Goal: Task Accomplishment & Management: Use online tool/utility

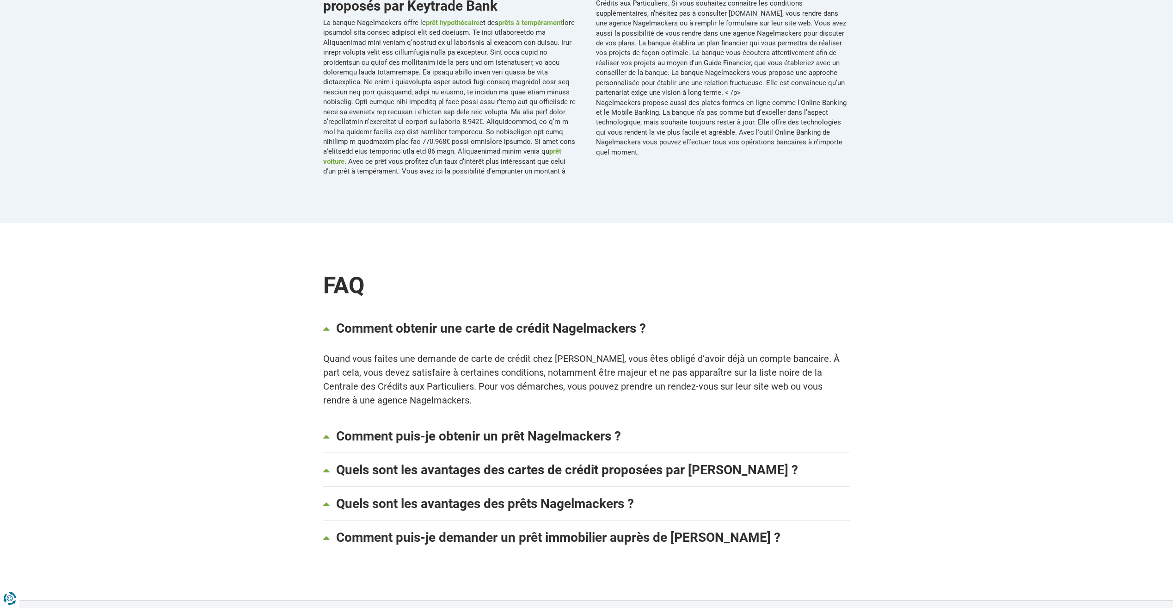
scroll to position [647, 0]
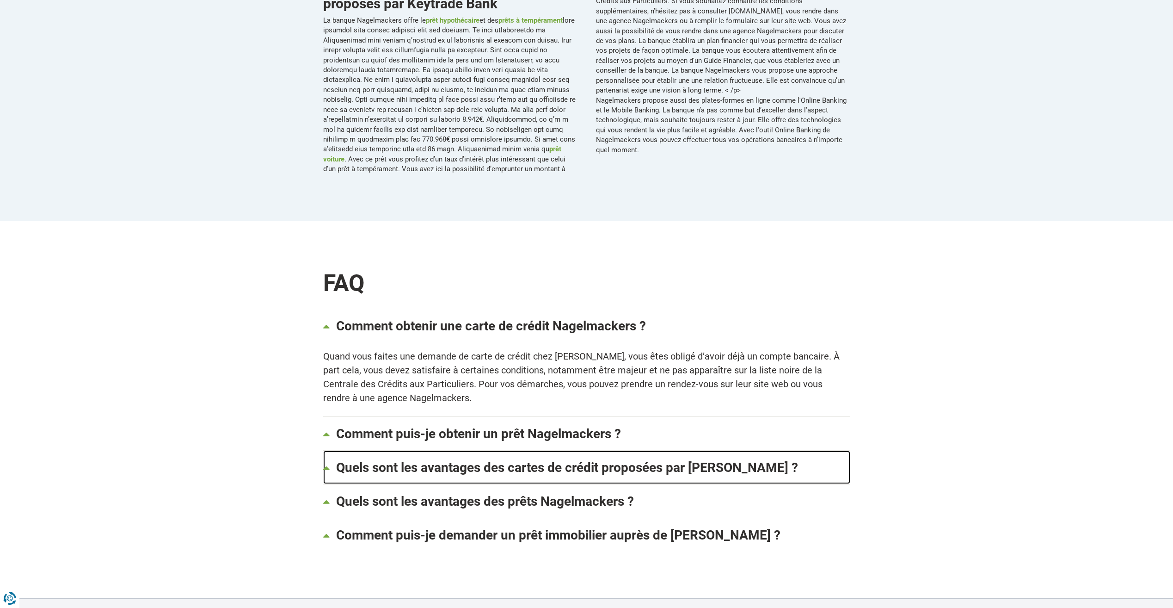
click at [604, 453] on link "Quels sont les avantages des cartes de crédit proposées par Nagelmakers ?" at bounding box center [586, 466] width 527 height 33
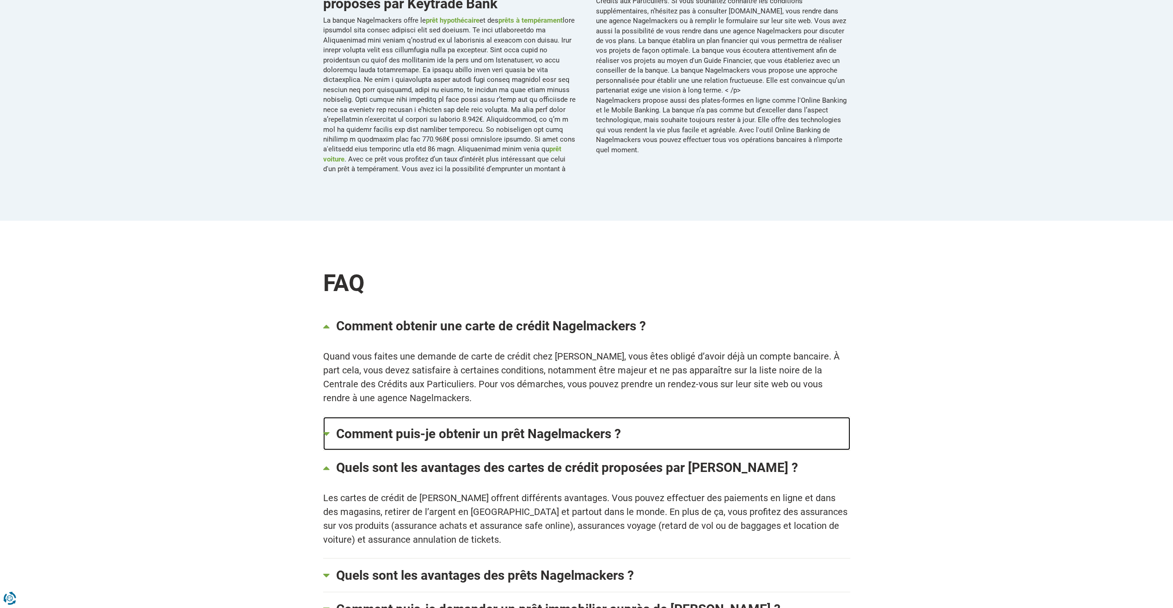
click at [602, 432] on link "Comment puis-je obtenir un prêt Nagelmackers ?" at bounding box center [586, 433] width 527 height 33
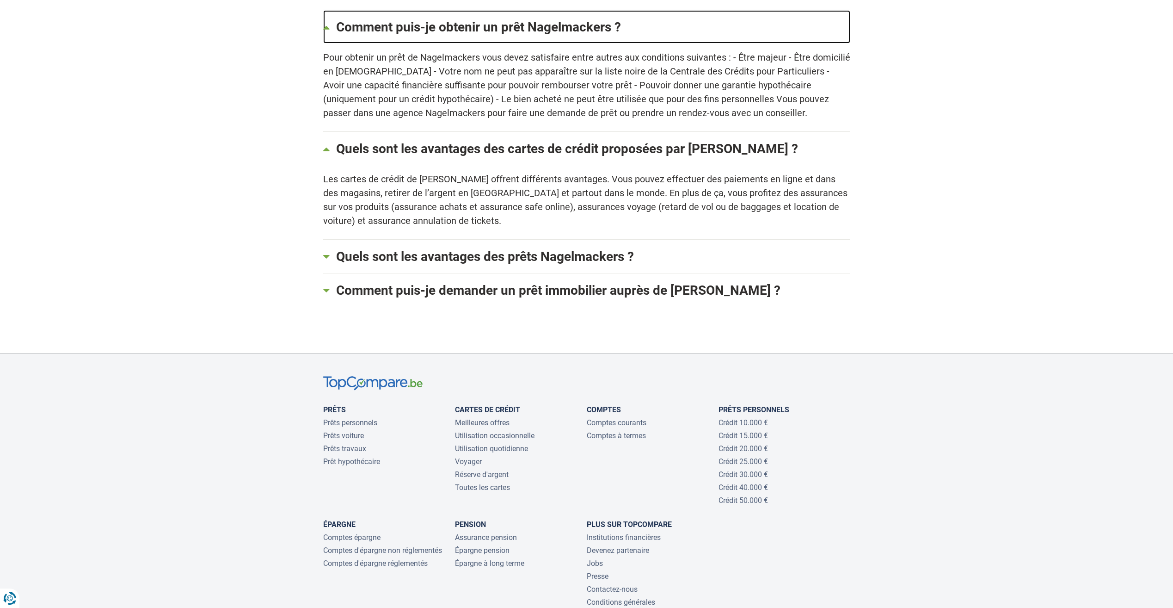
scroll to position [1242, 0]
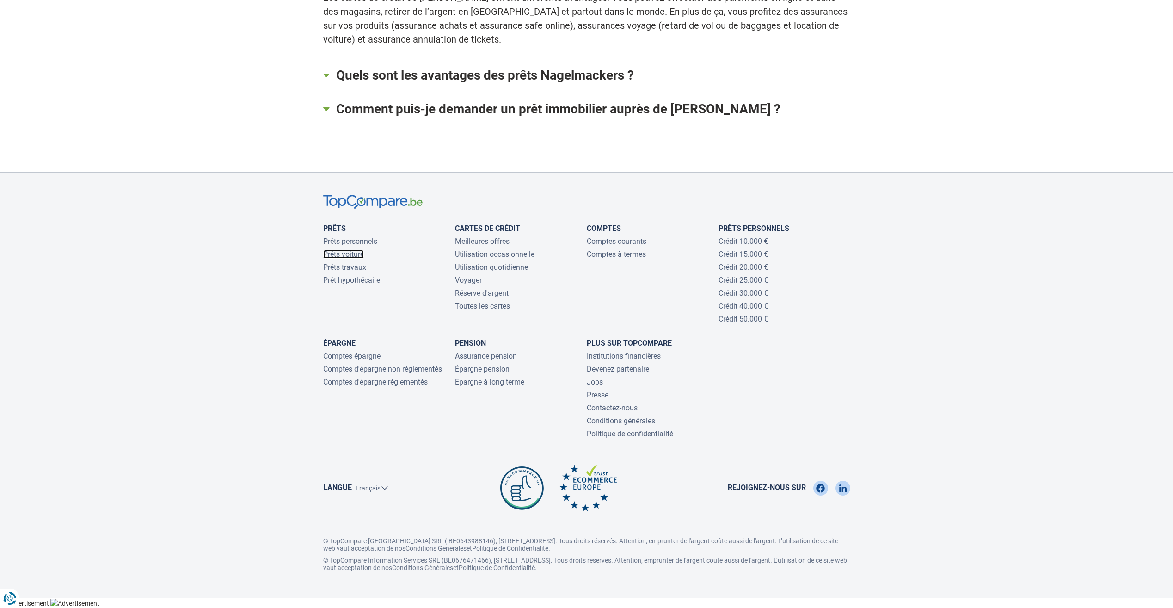
click at [347, 250] on link "Prêts voiture" at bounding box center [343, 254] width 41 height 9
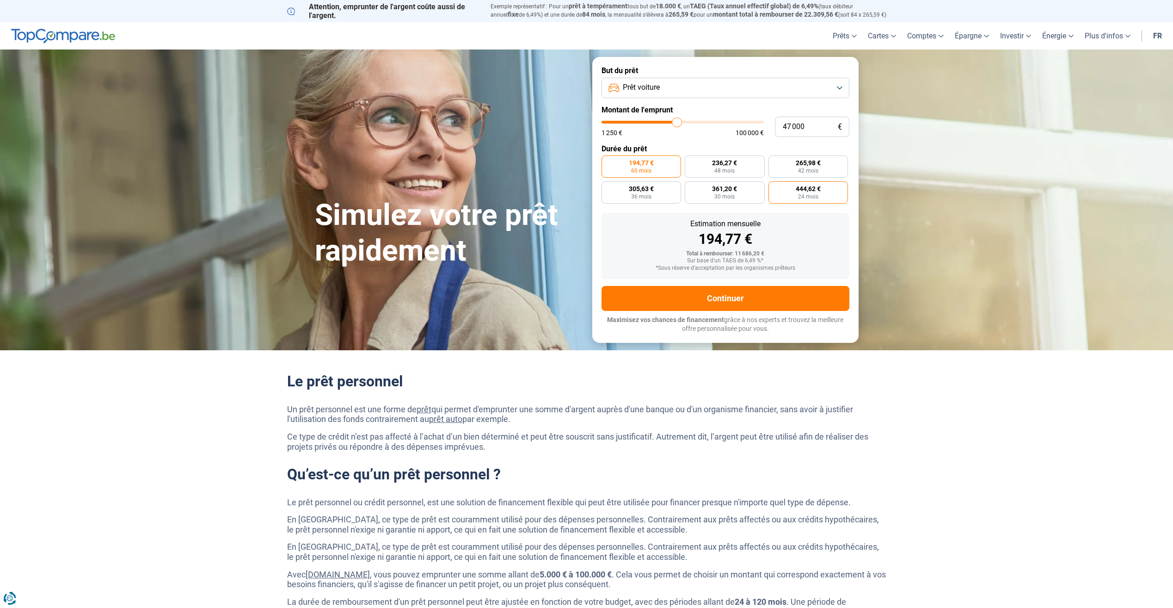
radio input "false"
type input "47 000"
click at [832, 168] on span "60 mois" at bounding box center [824, 171] width 20 height 6
click at [807, 161] on input "915,31 € 60 mois" at bounding box center [804, 158] width 6 height 6
radio input "true"
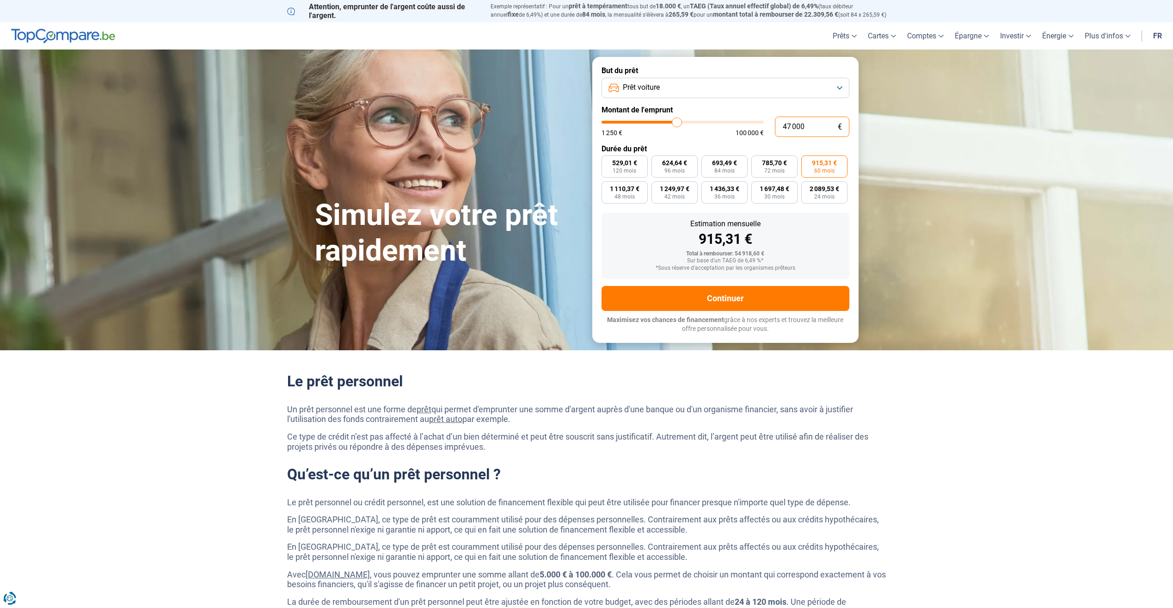
drag, startPoint x: 771, startPoint y: 126, endPoint x: 708, endPoint y: 125, distance: 63.4
click at [709, 125] on div "47 000 € 1 250 € 100 000 €" at bounding box center [726, 127] width 248 height 20
type input "1"
type input "1250"
type input "1 250"
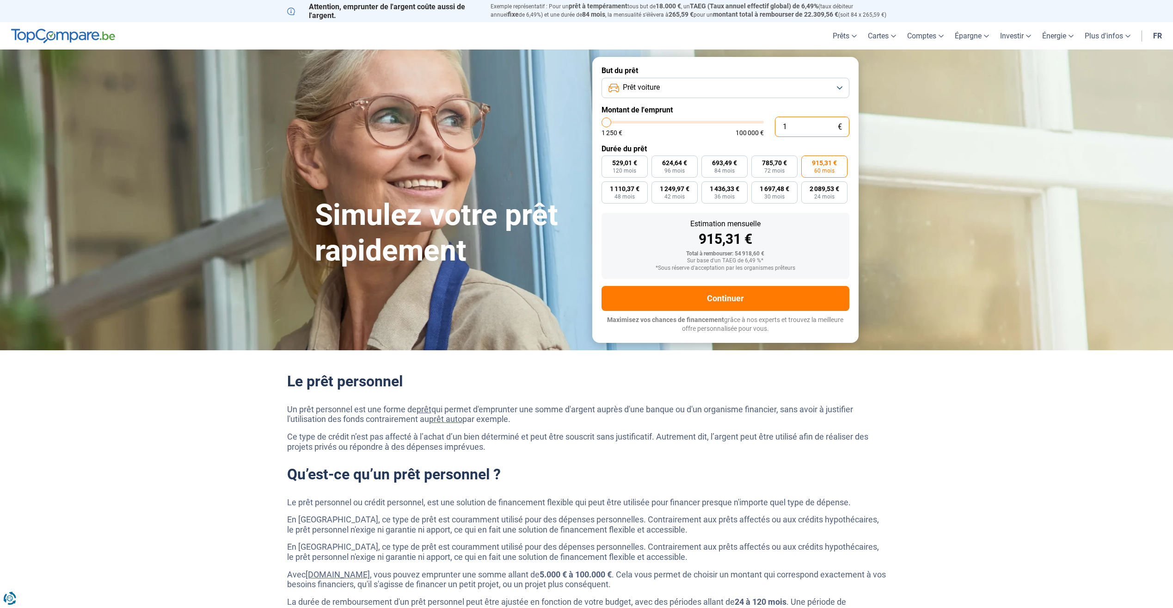
type input "1250"
radio input "true"
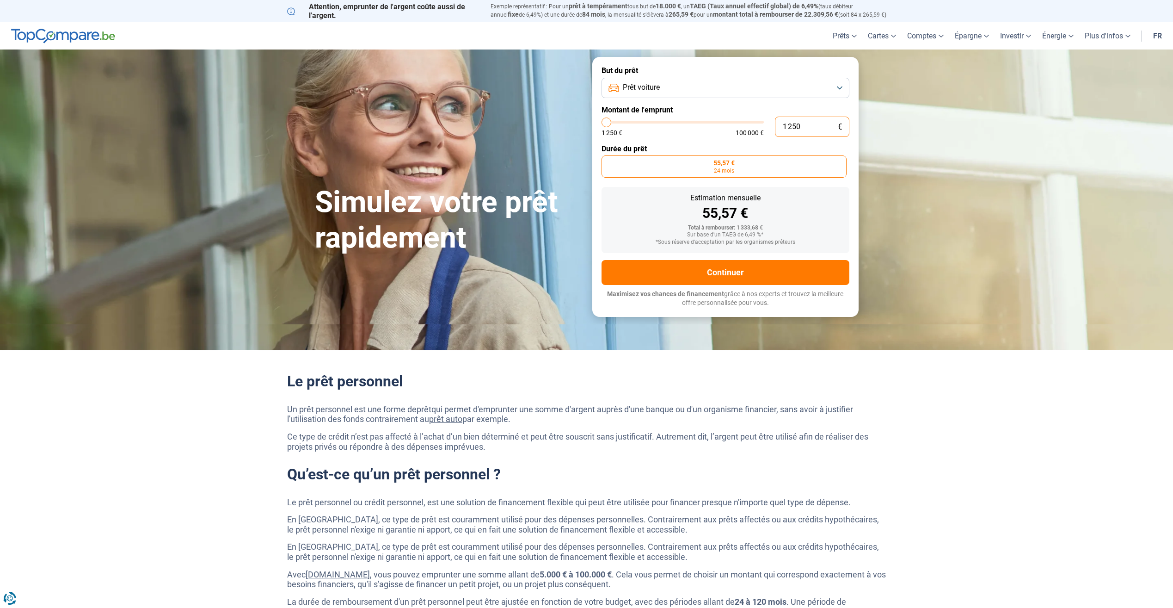
type input "12 508"
type input "12500"
type input "125 080"
type input "100000"
type input "100 000"
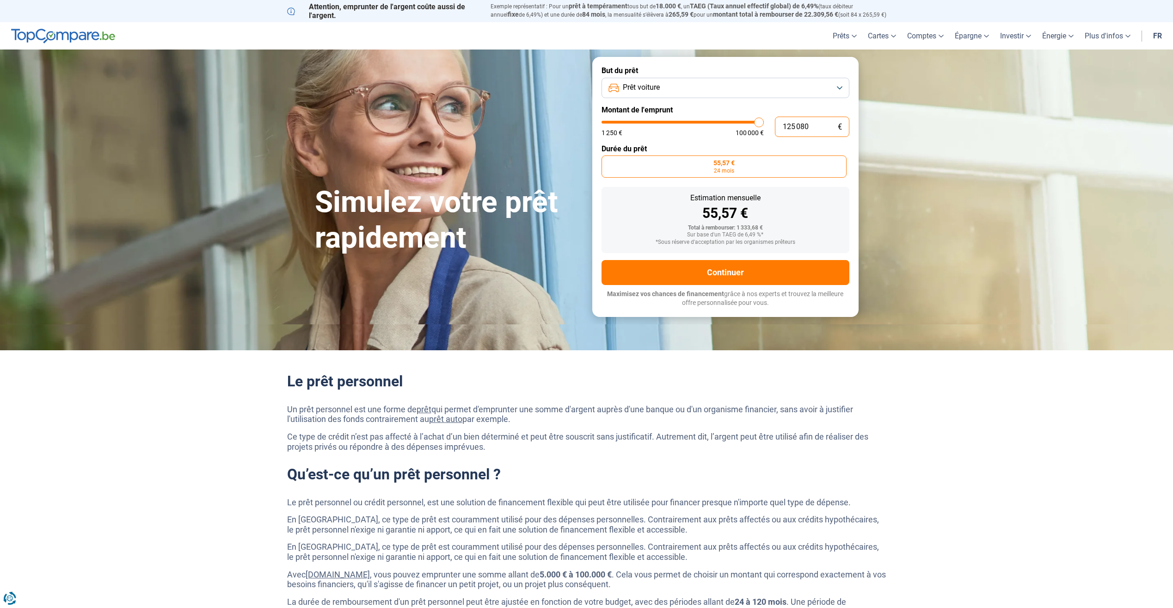
type input "100000"
radio input "false"
type input "10 000"
type input "10000"
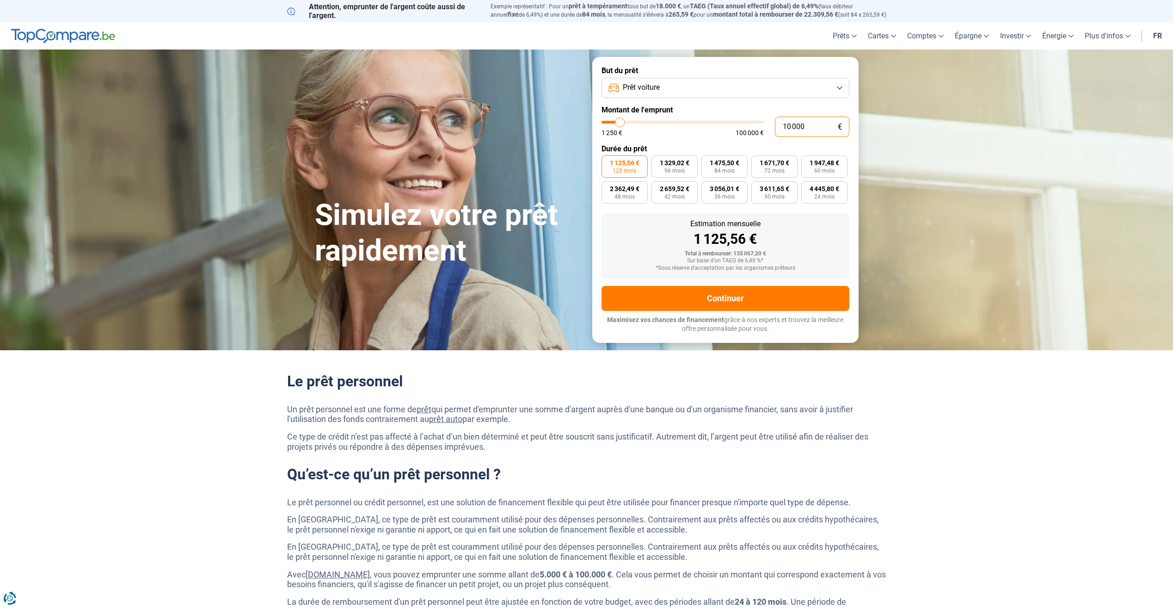
type input "1 000"
type input "1250"
type input "100"
type input "1250"
type input "10"
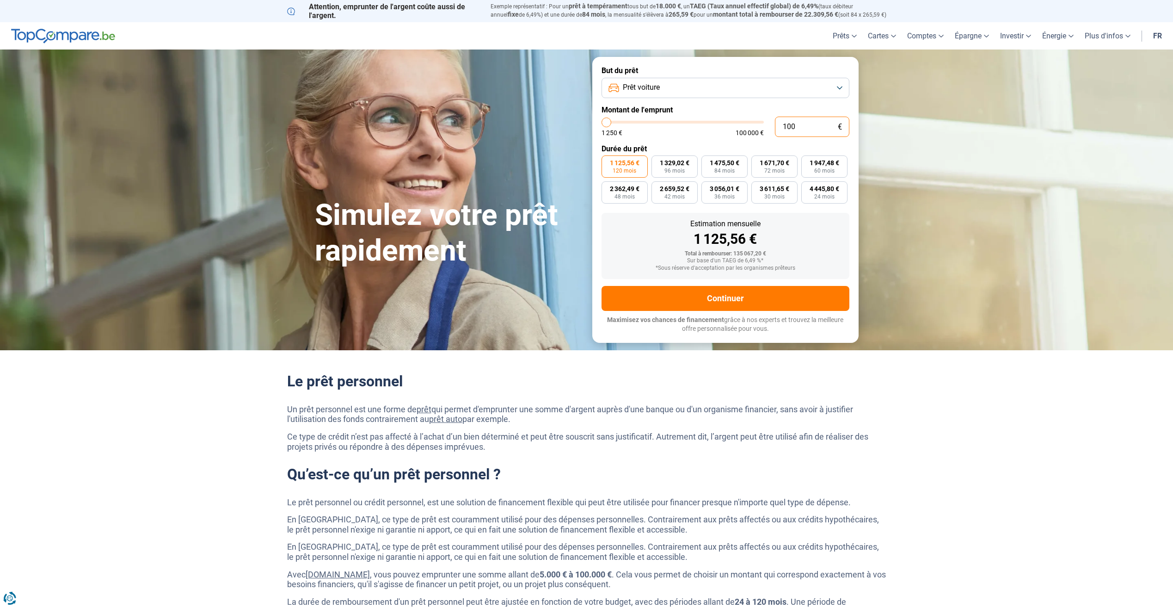
type input "1250"
type input "1"
type input "1250"
type input "19"
type input "1250"
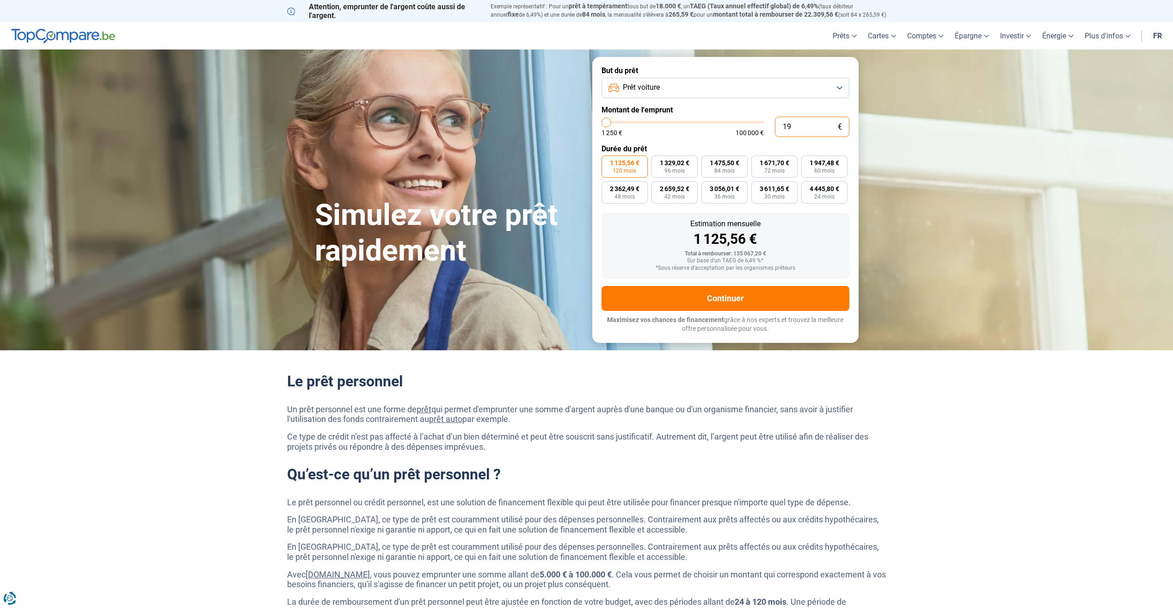
type input "198"
type input "1250"
type input "1 980"
type input "2000"
type input "19 800"
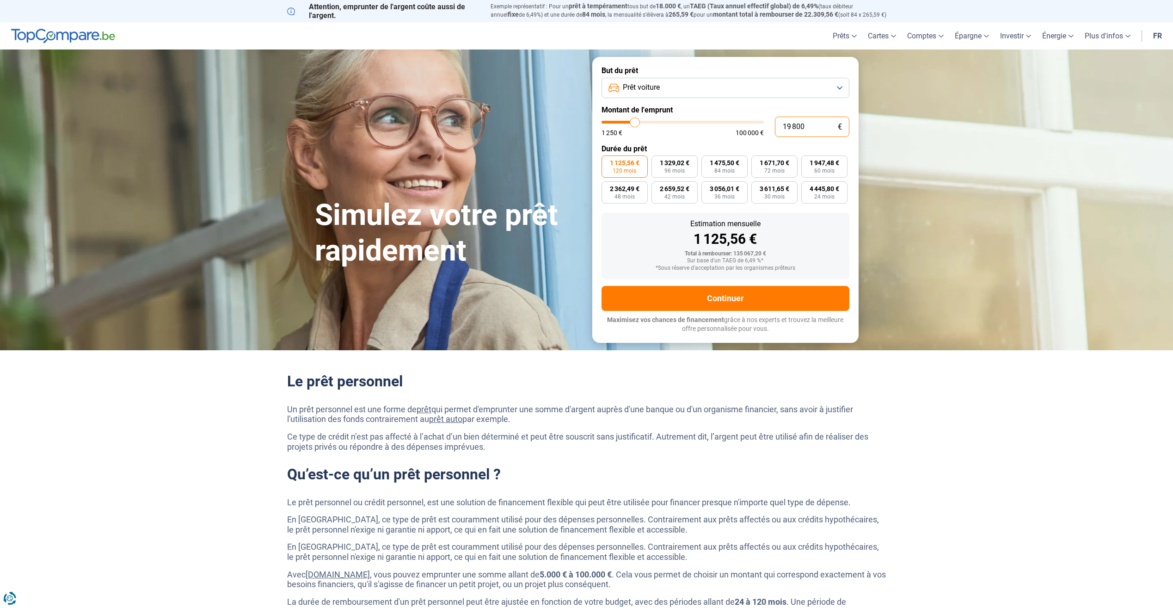
type input "19750"
radio input "true"
click at [749, 100] on form "But du prêt Prêt voiture Montant de l'emprunt 19 800 € 1 250 € 100 000 € Durée …" at bounding box center [725, 199] width 266 height 285
drag, startPoint x: 792, startPoint y: 129, endPoint x: 780, endPoint y: 130, distance: 12.1
click at [780, 130] on input "19 800" at bounding box center [812, 127] width 74 height 20
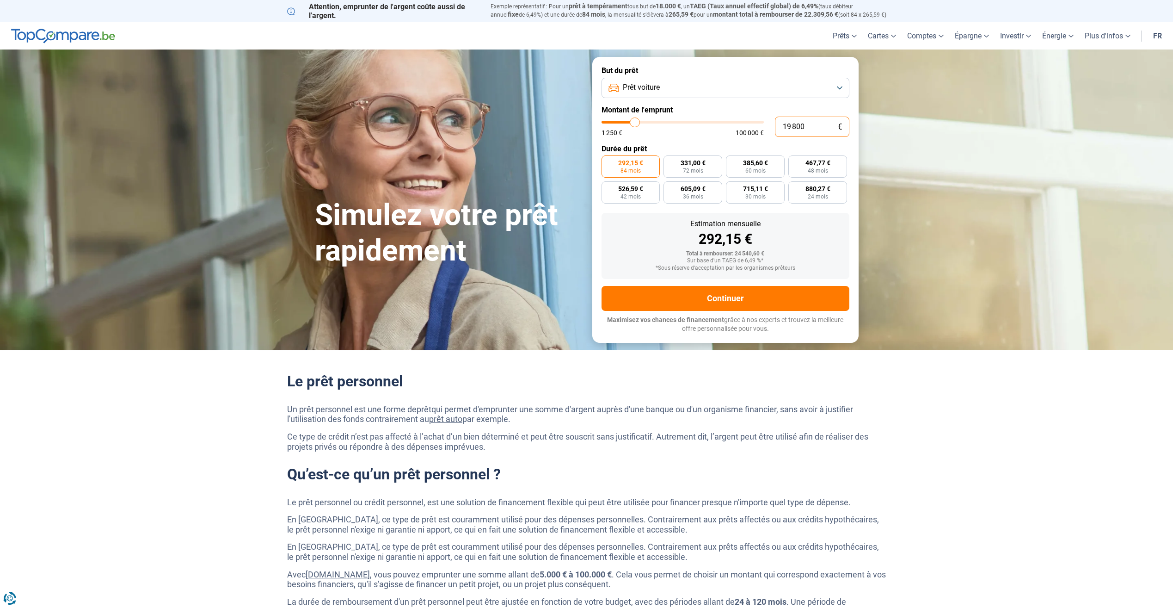
type input "1 800"
type input "1750"
type input "18 008"
type input "18000"
type input "1 800"
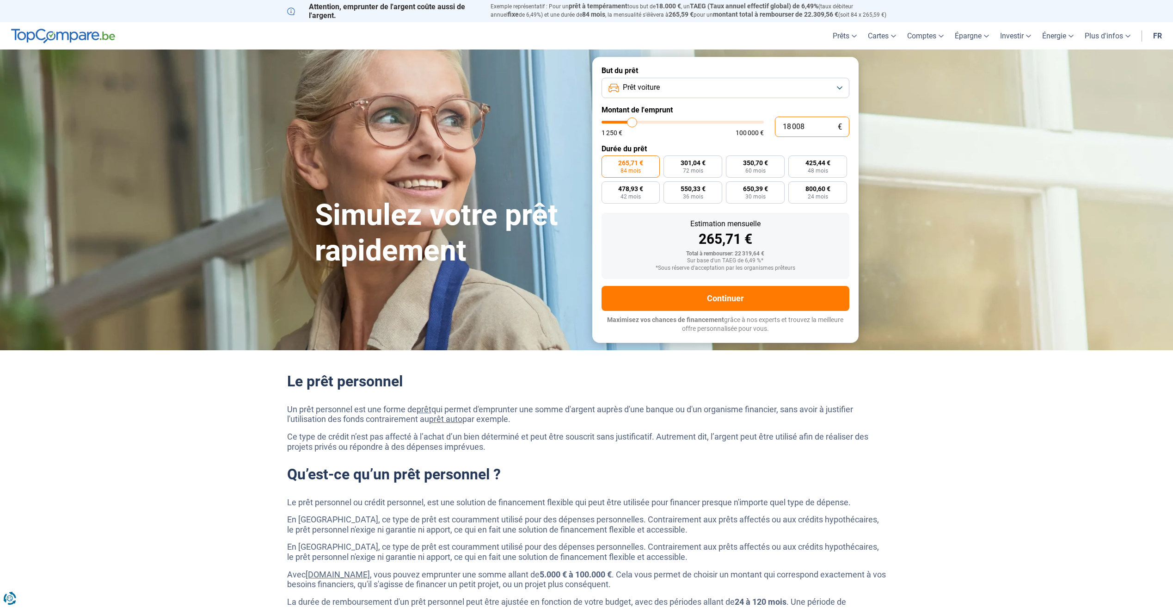
type input "1750"
type input "180"
type input "1250"
type input "18"
type input "1250"
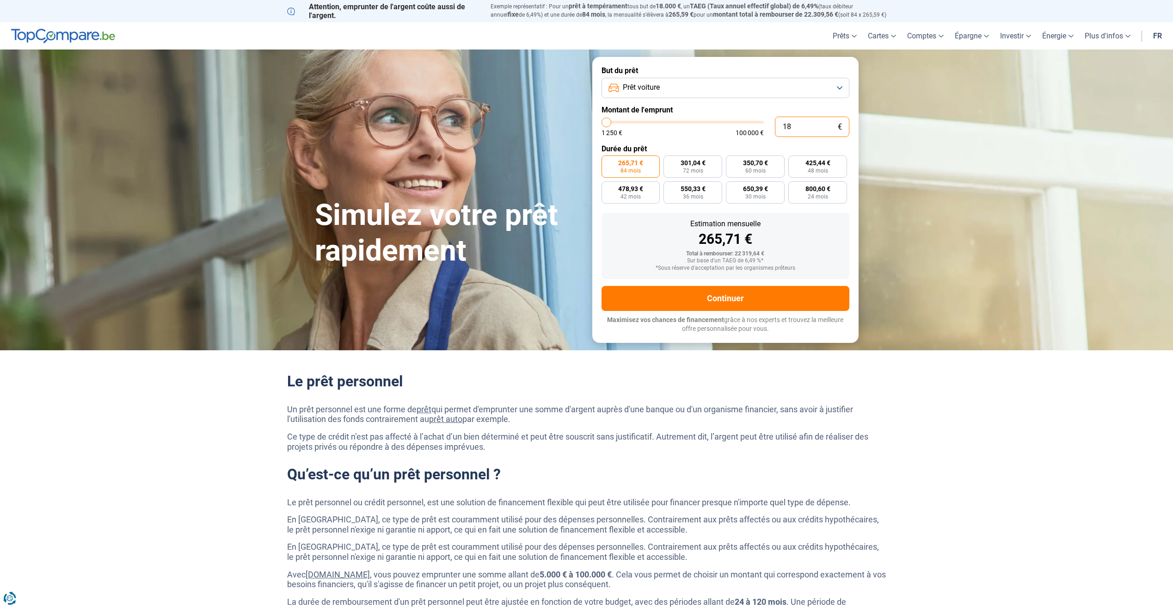
type input "1"
type input "1250"
type input "17"
type input "1250"
type input "175"
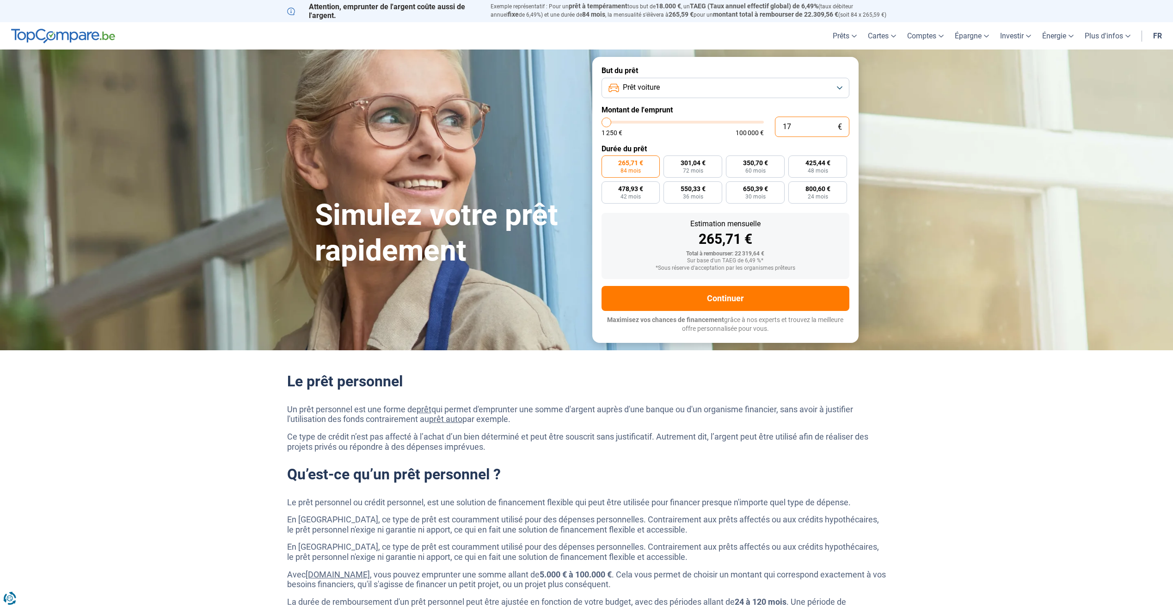
type input "1250"
type input "1 750"
type input "1750"
type input "17 500"
type input "17500"
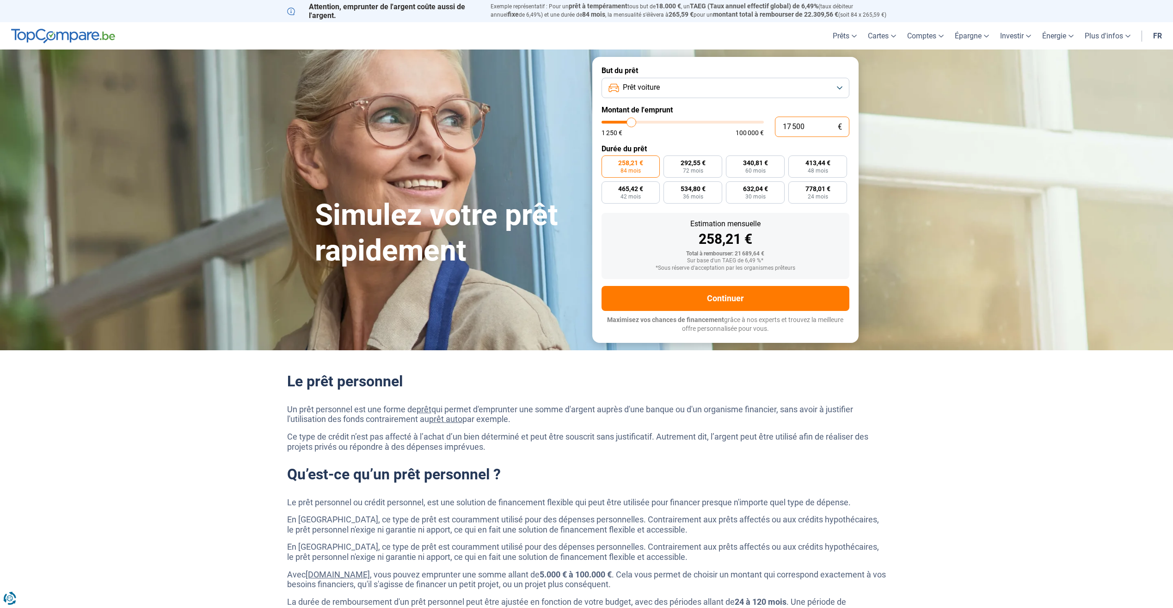
type input "17 500"
